Goal: Task Accomplishment & Management: Use online tool/utility

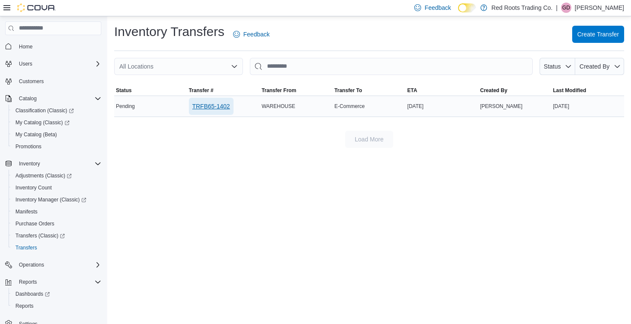
click at [197, 109] on span "TRFB65-1402" at bounding box center [211, 106] width 38 height 9
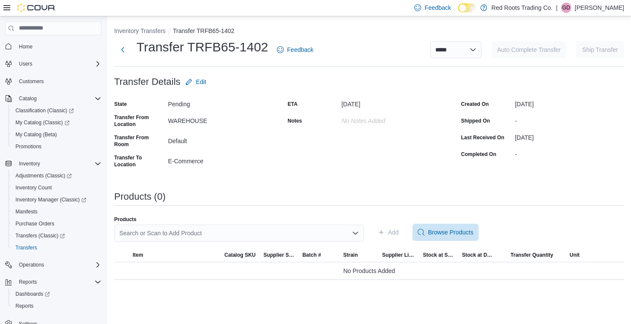
click at [266, 231] on div "Search or Scan to Add Product" at bounding box center [239, 233] width 250 height 17
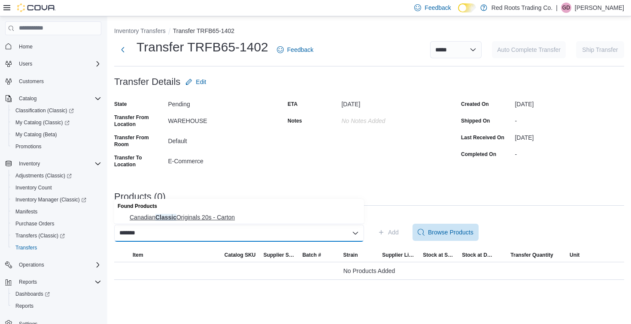
type input "*******"
click at [251, 215] on span "Canadian Classic Originals 20s - Carton" at bounding box center [244, 217] width 229 height 9
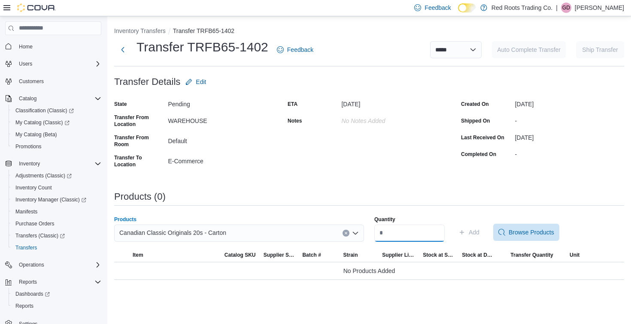
click at [440, 235] on input "Quantity" at bounding box center [409, 233] width 70 height 17
type input "*"
click at [465, 234] on icon "button" at bounding box center [461, 232] width 7 height 7
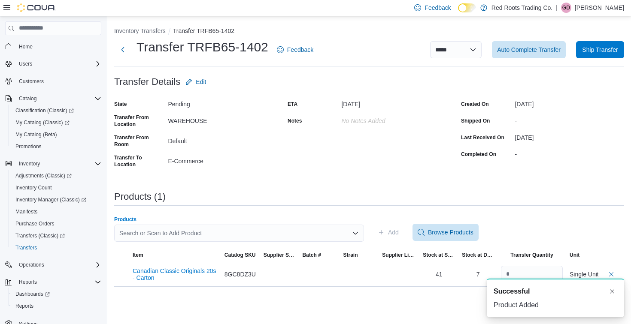
click at [261, 228] on div "Search or Scan to Add Product" at bounding box center [239, 233] width 250 height 17
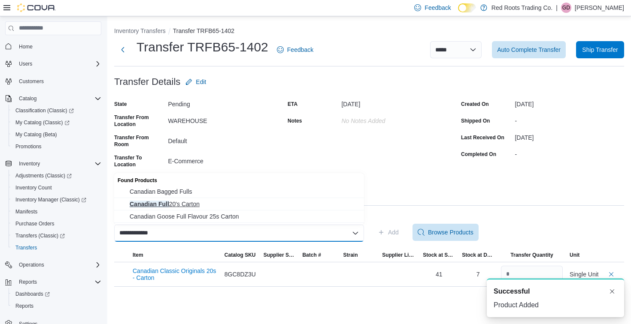
type input "**********"
click at [254, 204] on span "Canadian Full 20's Carton" at bounding box center [244, 204] width 229 height 9
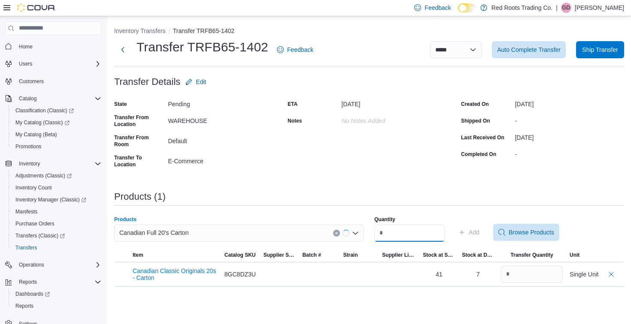
click at [395, 238] on input "Quantity" at bounding box center [409, 233] width 70 height 17
type input "*"
click at [475, 229] on span "Add" at bounding box center [468, 232] width 21 height 17
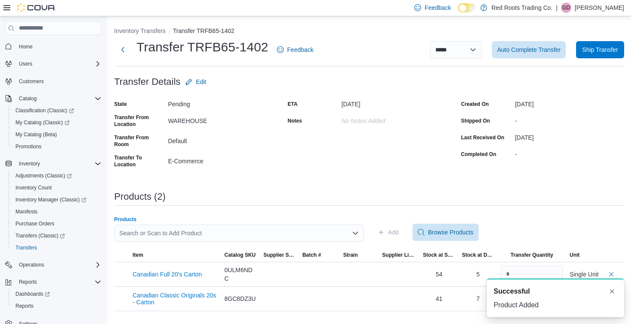
click at [315, 233] on div "Search or Scan to Add Product" at bounding box center [239, 233] width 250 height 17
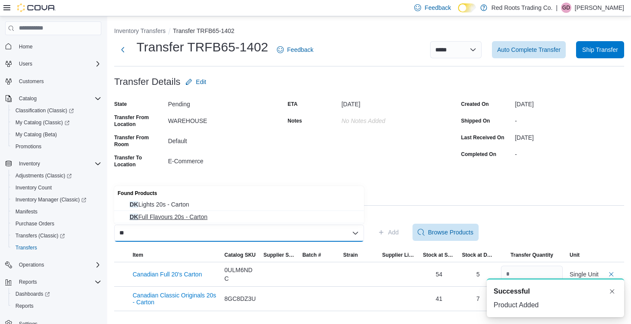
type input "**"
click at [307, 215] on span "DK Full Flavours 20s - Carton" at bounding box center [244, 217] width 229 height 9
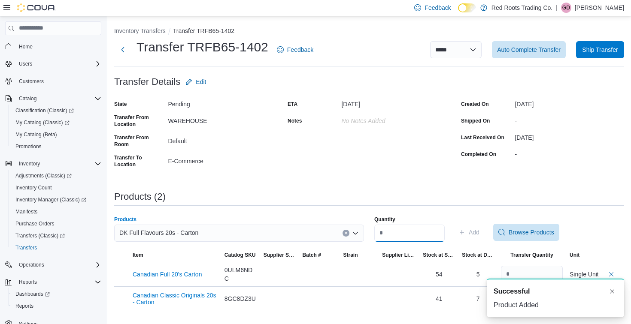
click at [426, 233] on input "Quantity" at bounding box center [409, 233] width 70 height 17
type input "*"
click at [476, 235] on span "Add" at bounding box center [473, 232] width 11 height 9
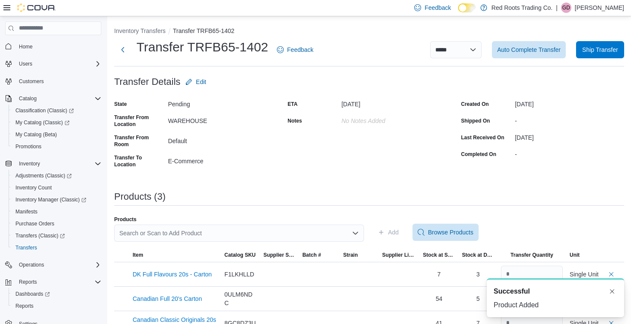
click at [242, 235] on div "Search or Scan to Add Product" at bounding box center [239, 233] width 250 height 17
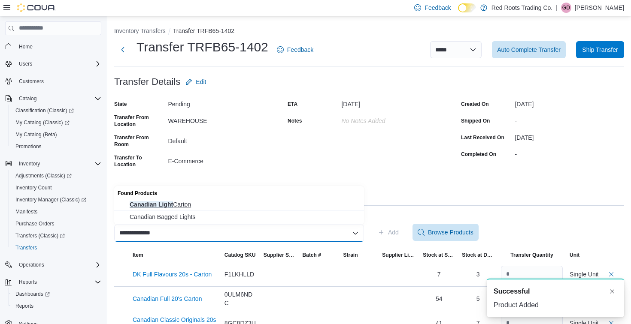
type input "**********"
click at [237, 204] on span "Canadian Light Carton" at bounding box center [244, 204] width 229 height 9
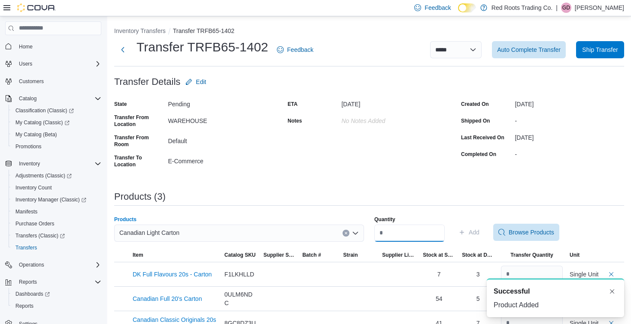
click at [417, 232] on input "Quantity" at bounding box center [409, 233] width 70 height 17
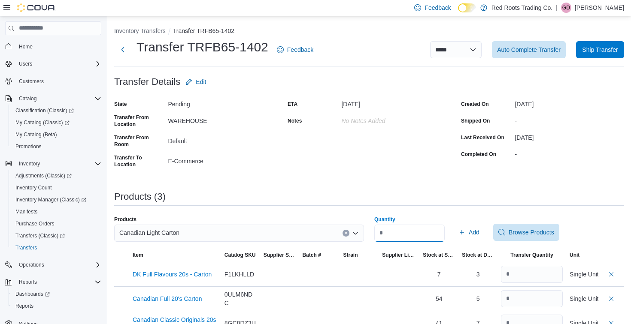
type input "*"
click at [479, 235] on span "Add" at bounding box center [473, 232] width 11 height 9
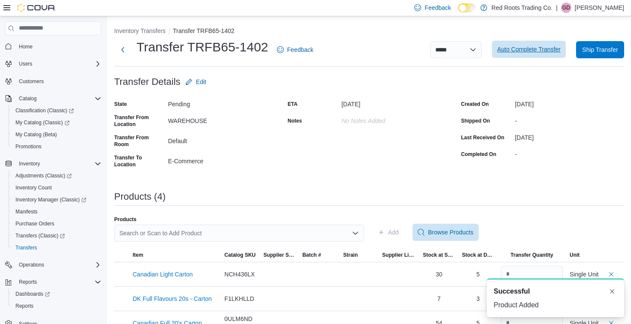
click at [524, 54] on span "Auto Complete Transfer" at bounding box center [528, 49] width 63 height 17
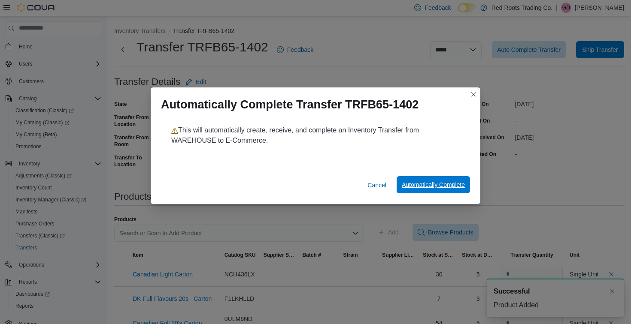
click at [435, 185] on span "Automatically Complete" at bounding box center [432, 185] width 63 height 9
